Goal: Information Seeking & Learning: Learn about a topic

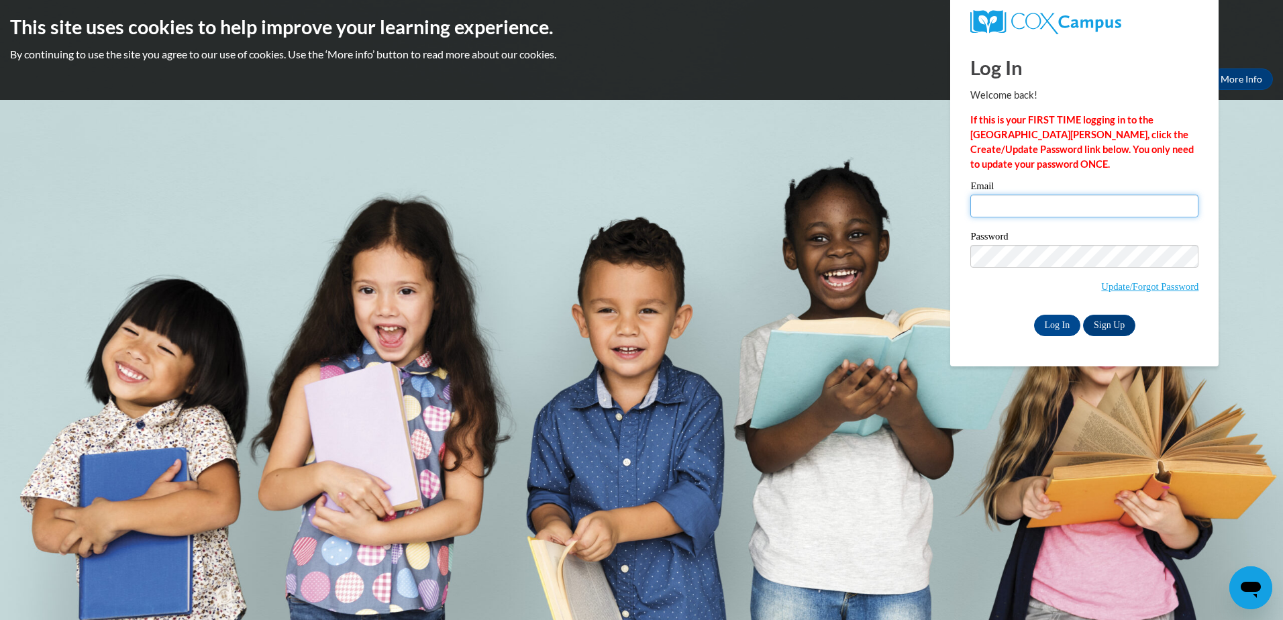
click at [981, 207] on input "Email" at bounding box center [1085, 206] width 228 height 23
type input "rlwilson@nmhs.net"
click at [1059, 324] on input "Log In" at bounding box center [1057, 325] width 47 height 21
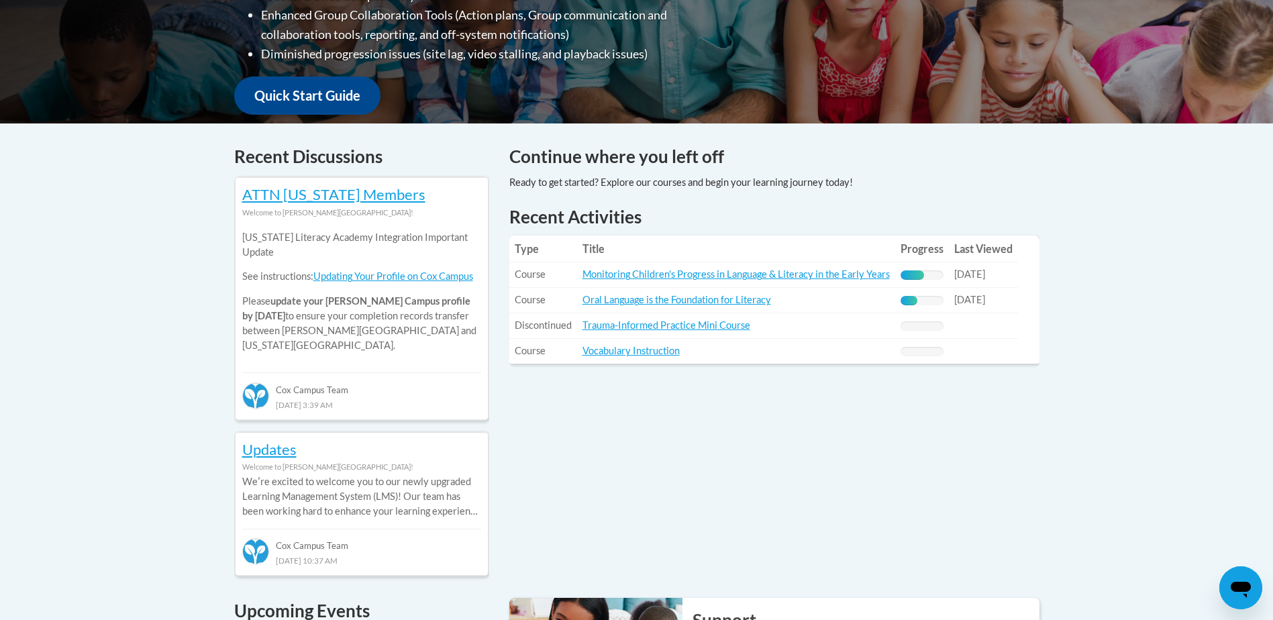
scroll to position [456, 0]
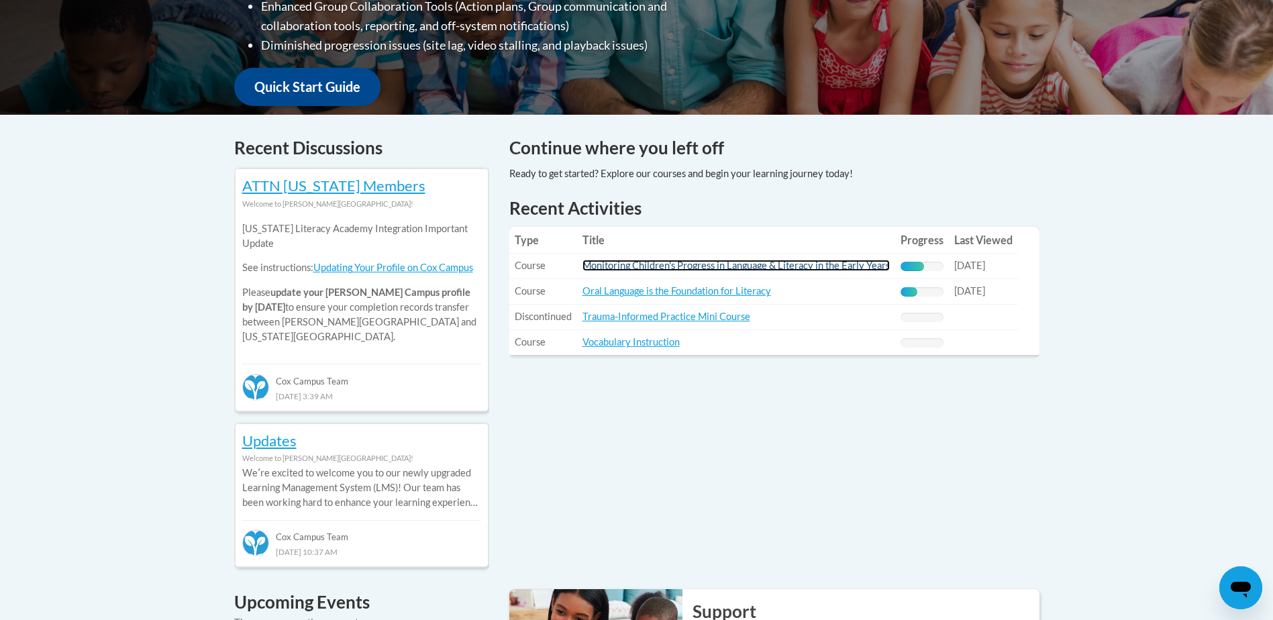
click at [819, 266] on link "Monitoring Children's Progress in Language & Literacy in the Early Years" at bounding box center [736, 265] width 307 height 11
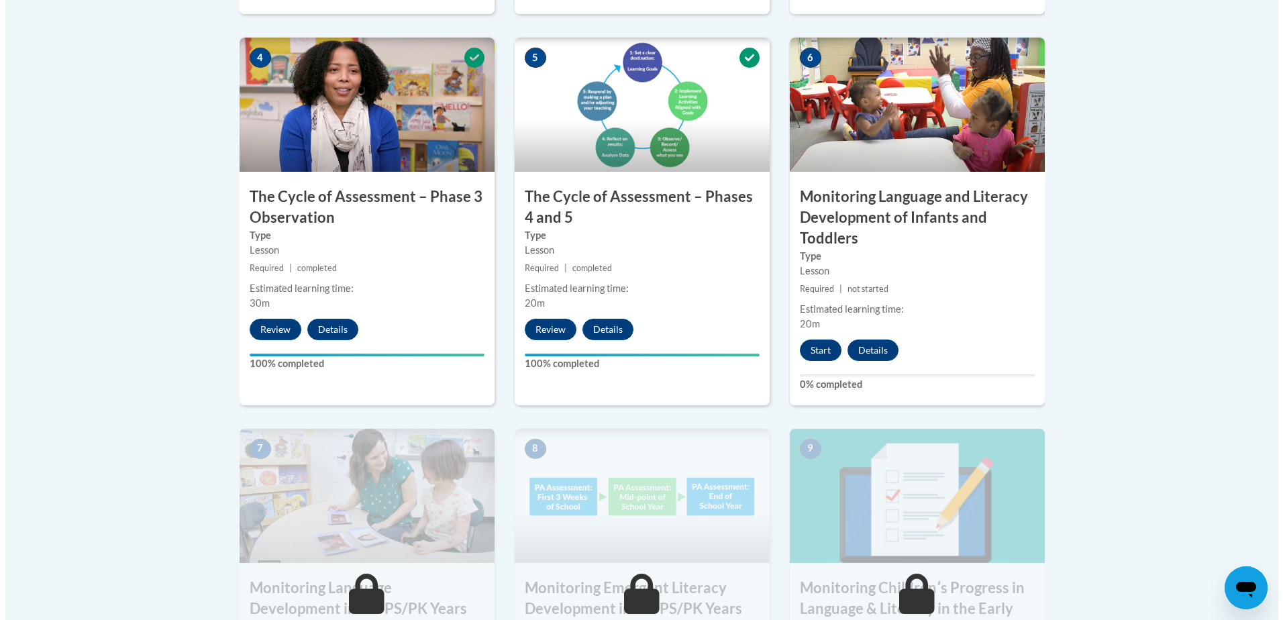
scroll to position [833, 0]
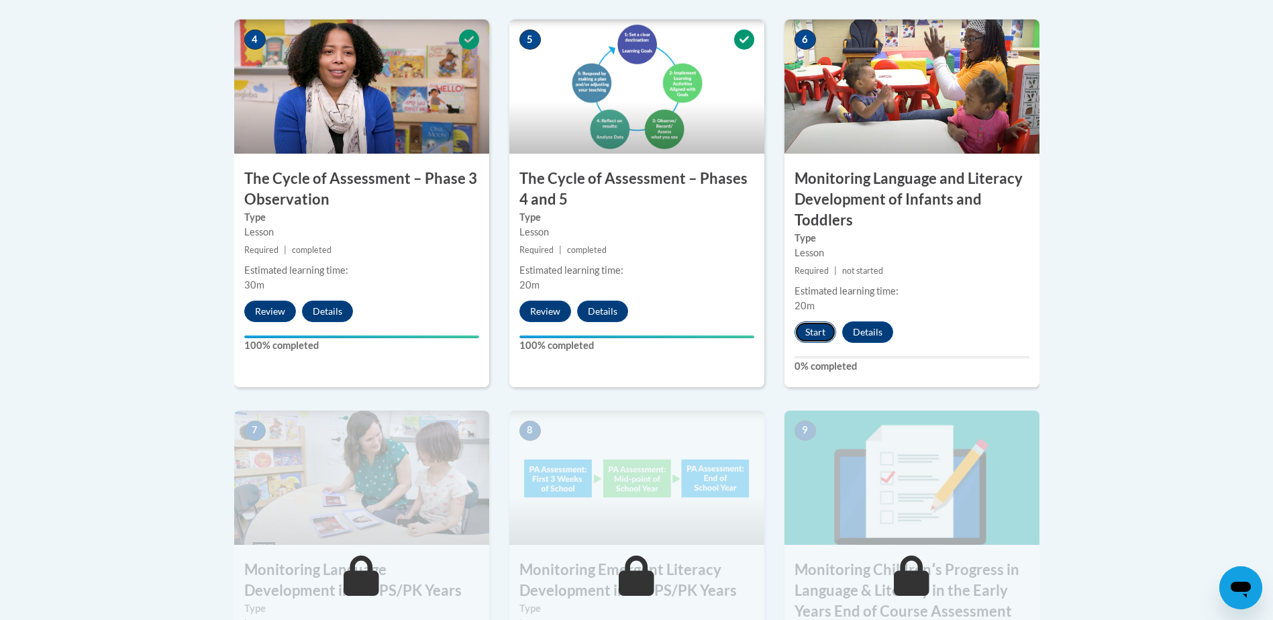
click at [811, 332] on button "Start" at bounding box center [816, 331] width 42 height 21
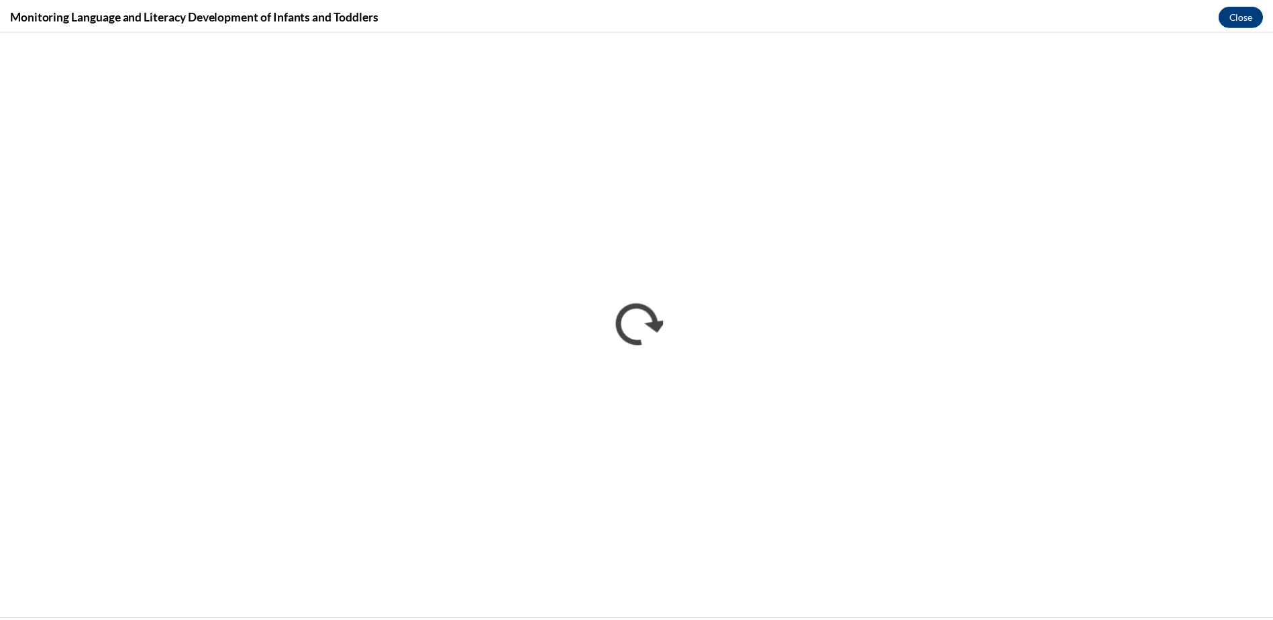
scroll to position [0, 0]
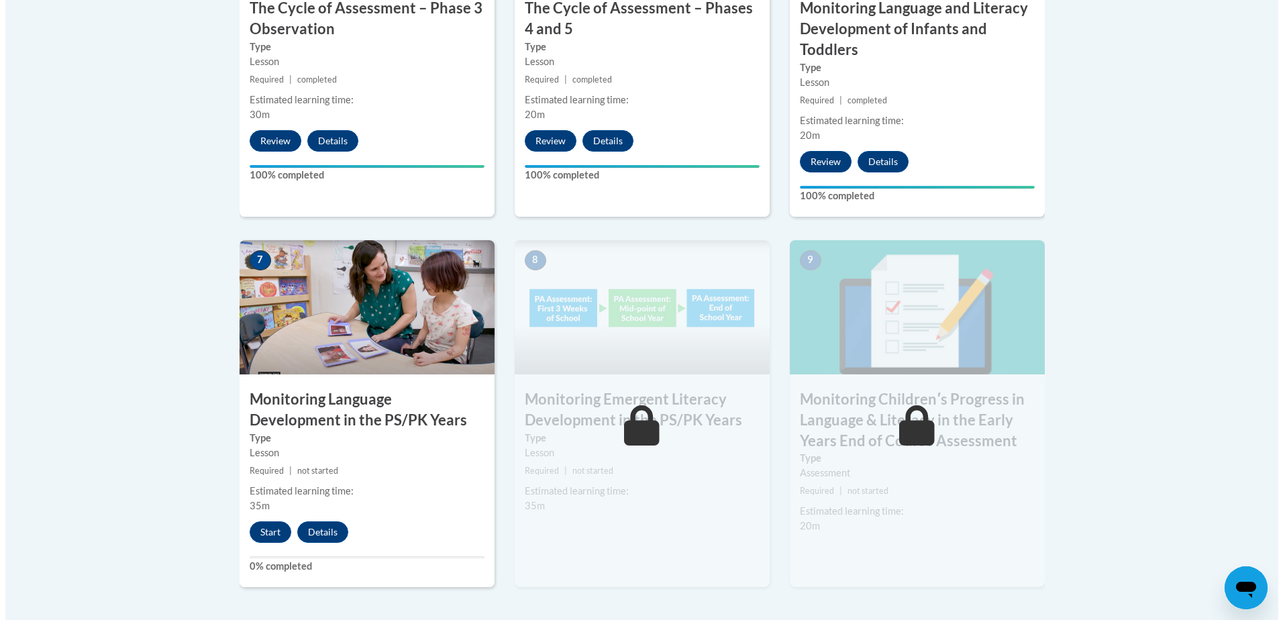
scroll to position [1011, 0]
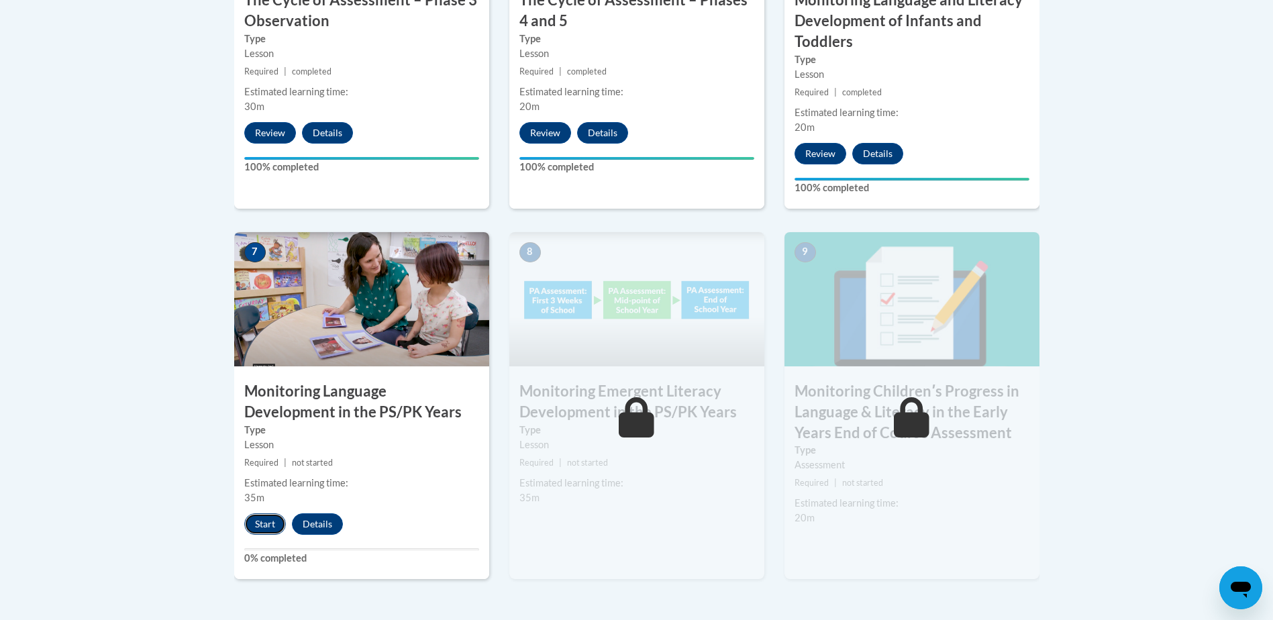
click at [250, 528] on button "Start" at bounding box center [265, 523] width 42 height 21
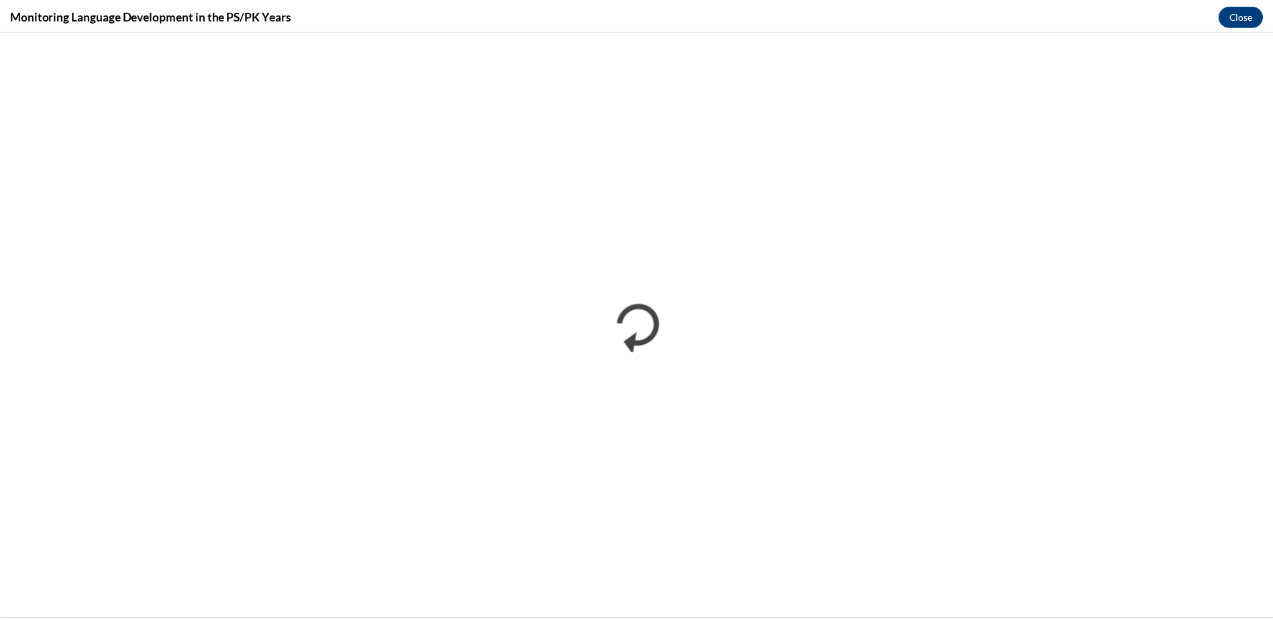
scroll to position [0, 0]
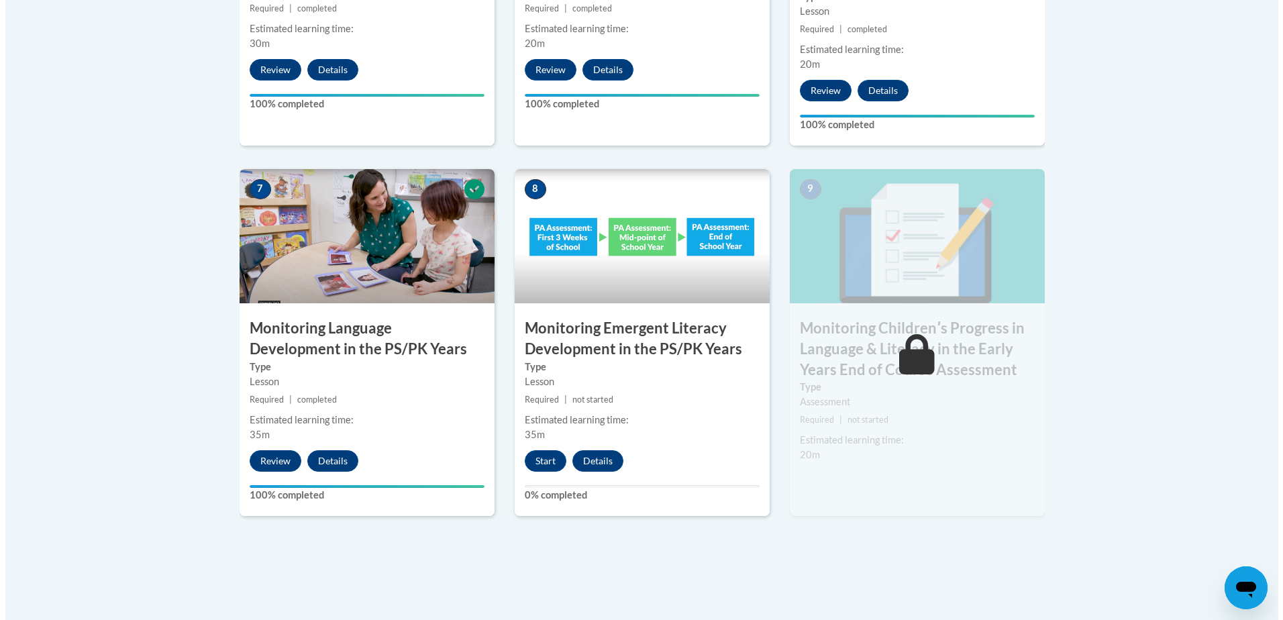
scroll to position [1137, 0]
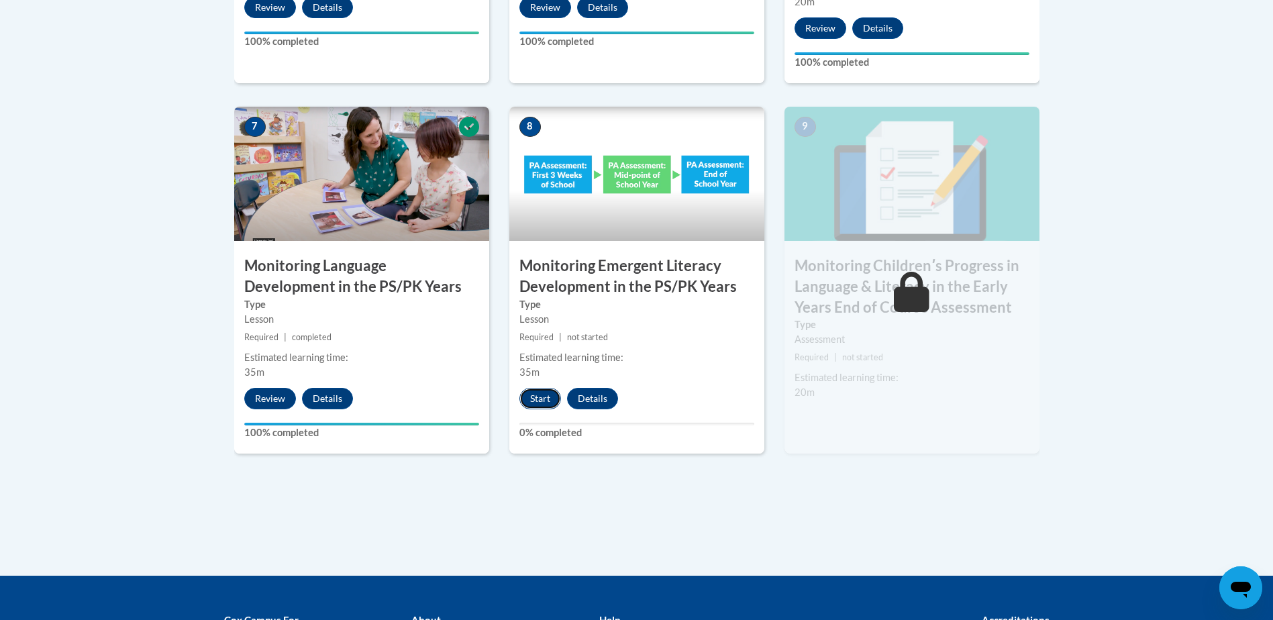
click at [541, 397] on button "Start" at bounding box center [540, 398] width 42 height 21
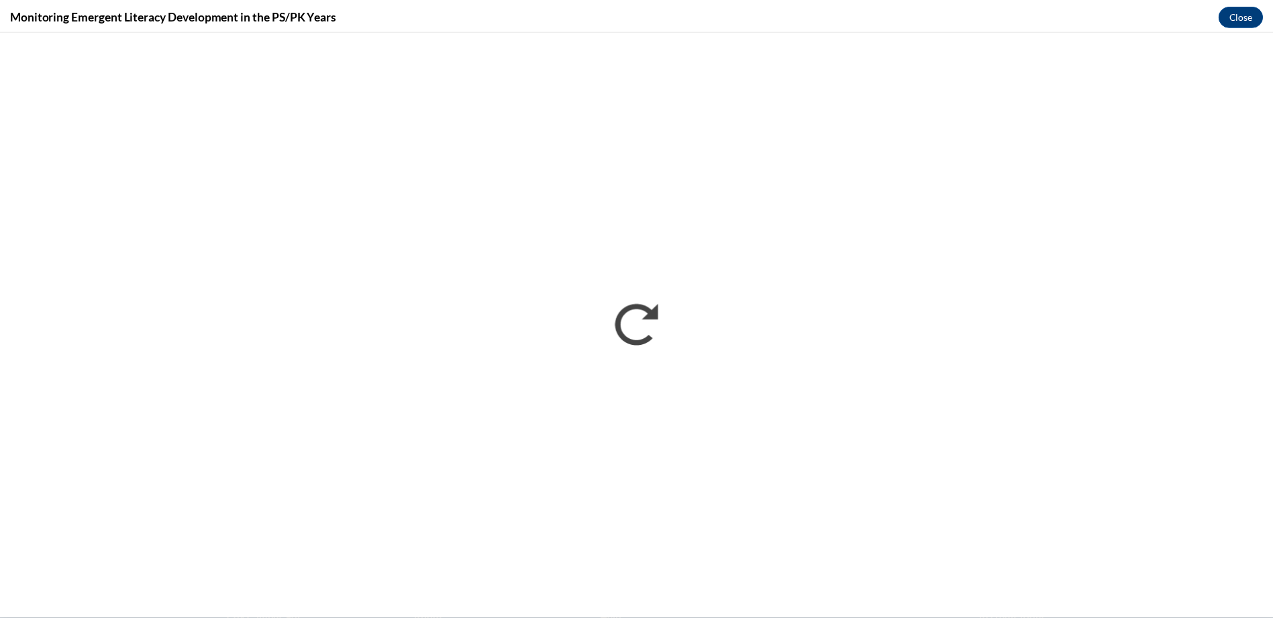
scroll to position [0, 0]
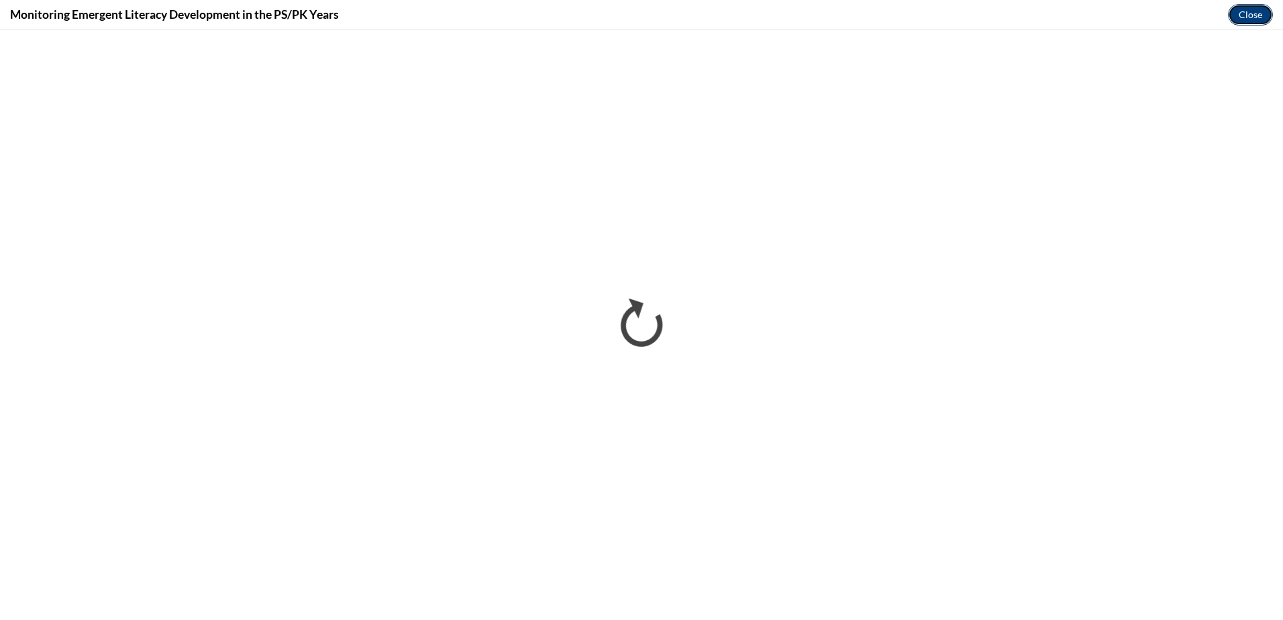
click at [1242, 9] on button "Close" at bounding box center [1250, 14] width 45 height 21
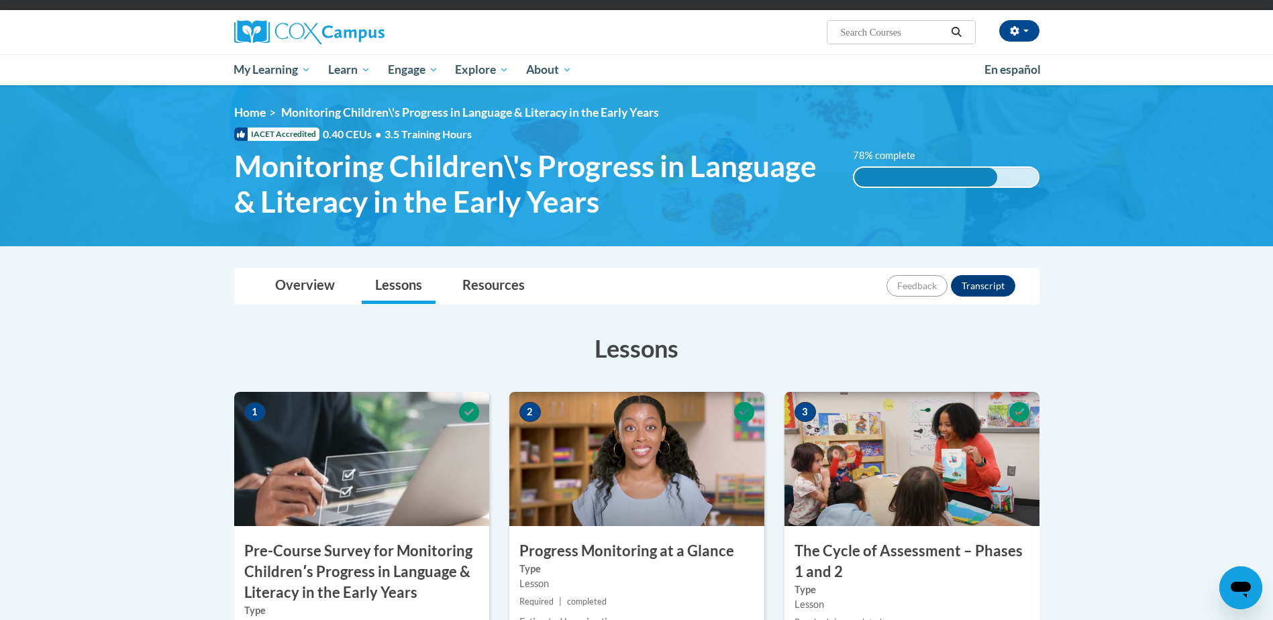
scroll to position [27, 0]
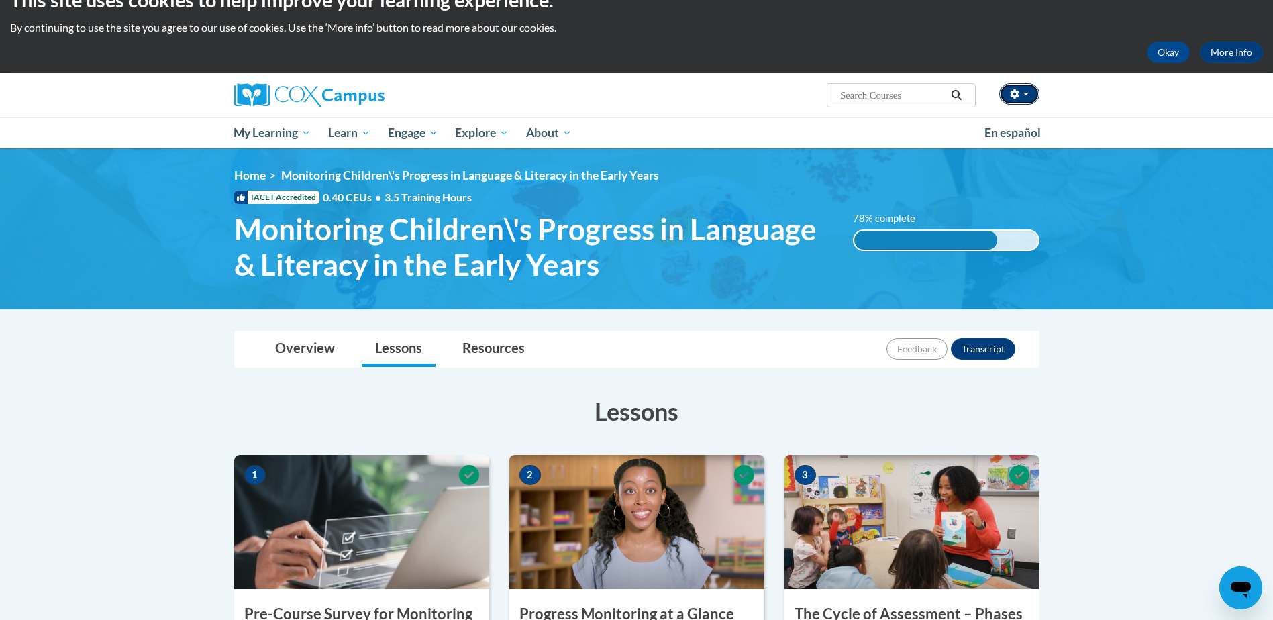
click at [1017, 91] on icon "button" at bounding box center [1014, 93] width 9 height 9
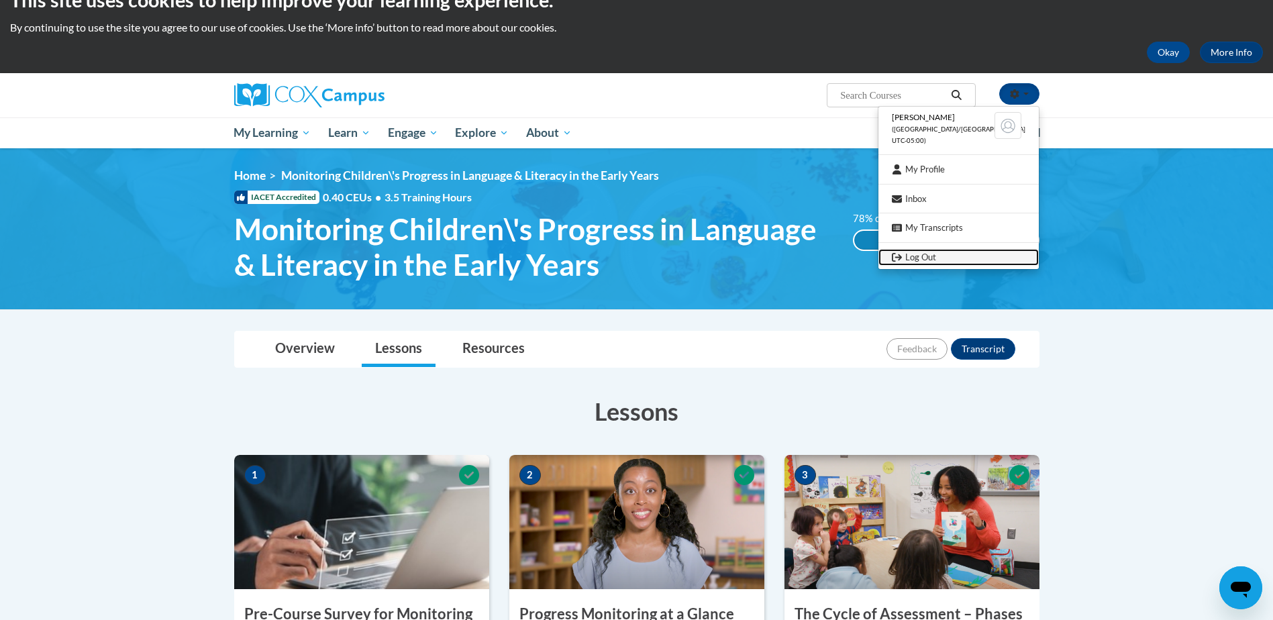
click at [954, 256] on link "Log Out" at bounding box center [959, 257] width 160 height 17
